Goal: Information Seeking & Learning: Find contact information

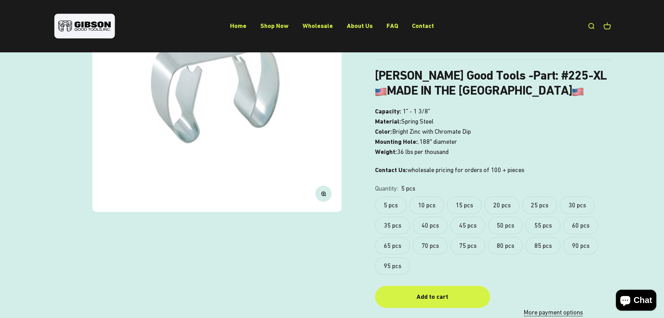
scroll to position [140, 0]
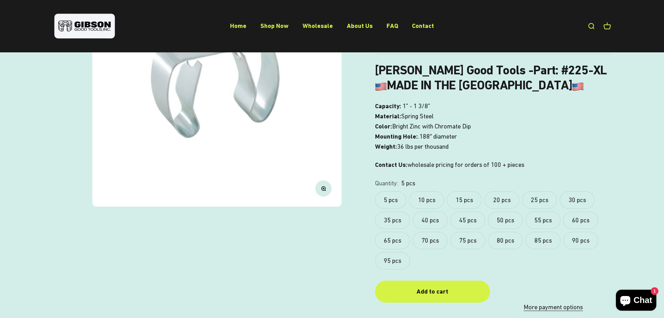
click at [429, 198] on label "10 pcs" at bounding box center [426, 199] width 35 height 17
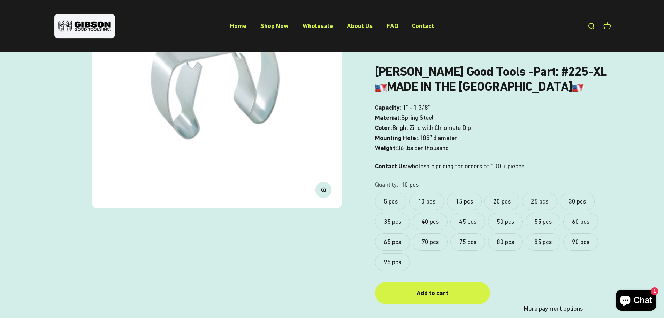
scroll to position [140, 0]
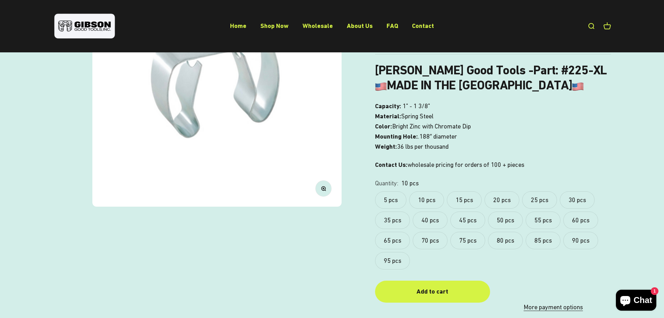
click at [396, 196] on label "5 pcs" at bounding box center [390, 199] width 31 height 17
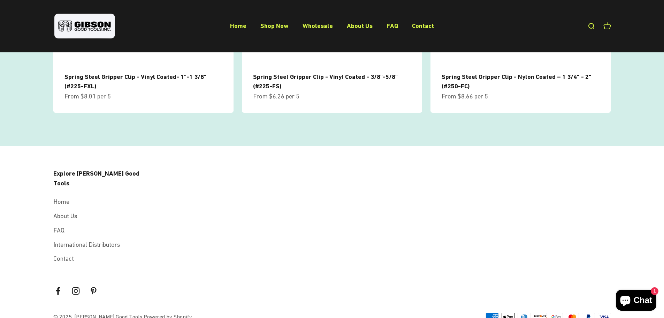
scroll to position [888, 0]
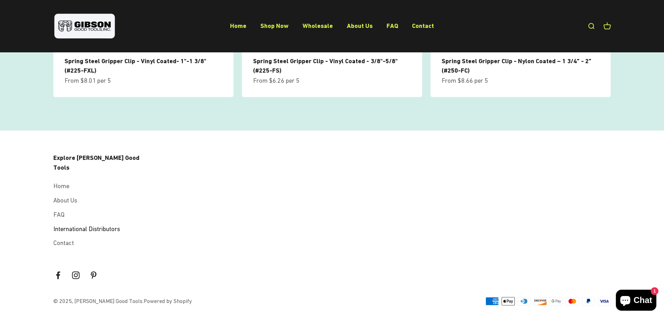
click at [88, 224] on link "International Distributors" at bounding box center [86, 229] width 67 height 10
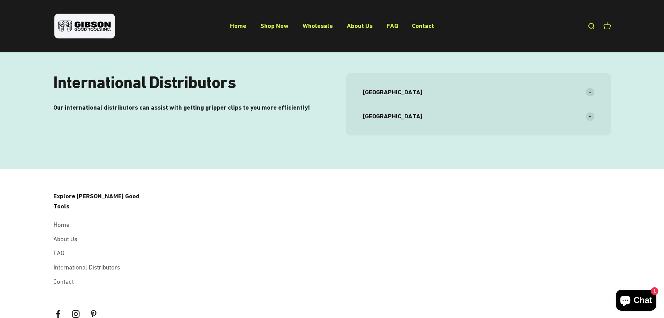
scroll to position [73, 0]
